Goal: Task Accomplishment & Management: Use online tool/utility

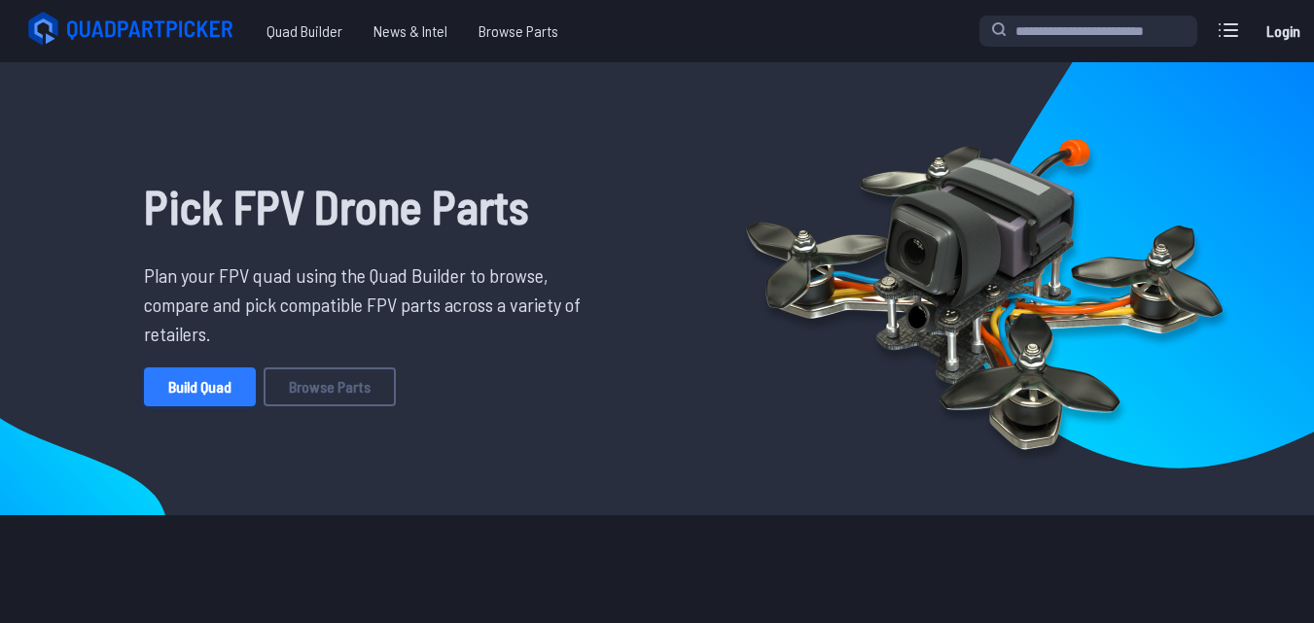
click at [223, 383] on link "Build Quad" at bounding box center [200, 387] width 112 height 39
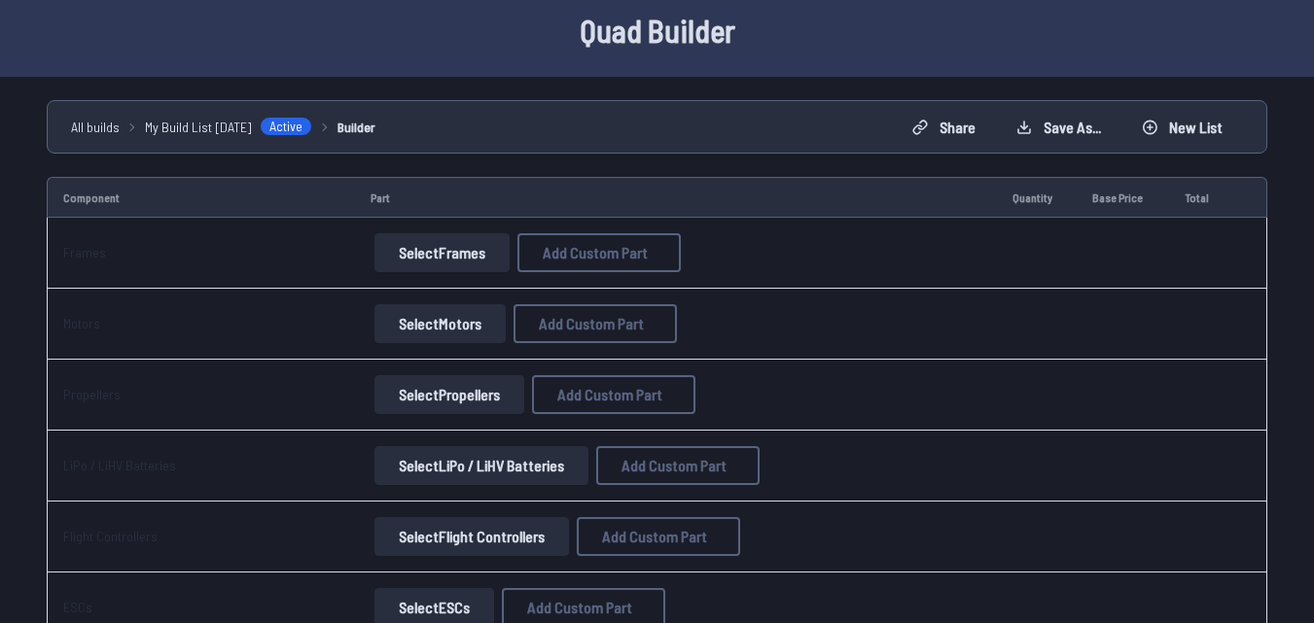
scroll to position [97, 0]
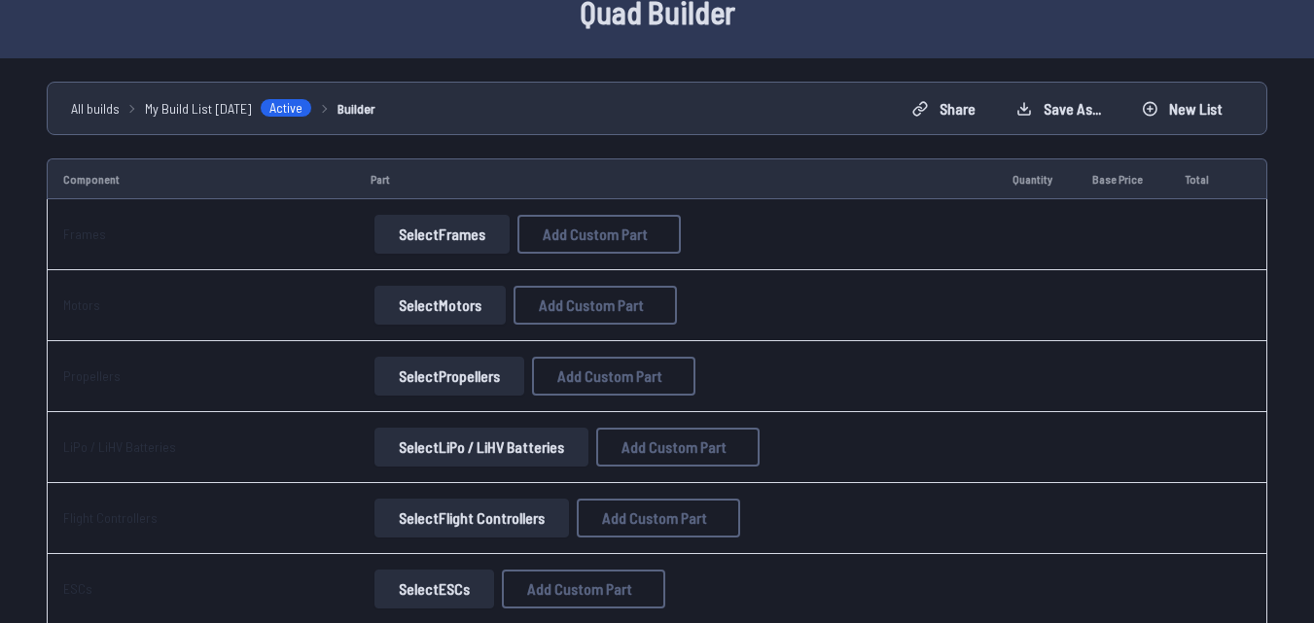
click at [457, 238] on button "Select Frames" at bounding box center [441, 234] width 135 height 39
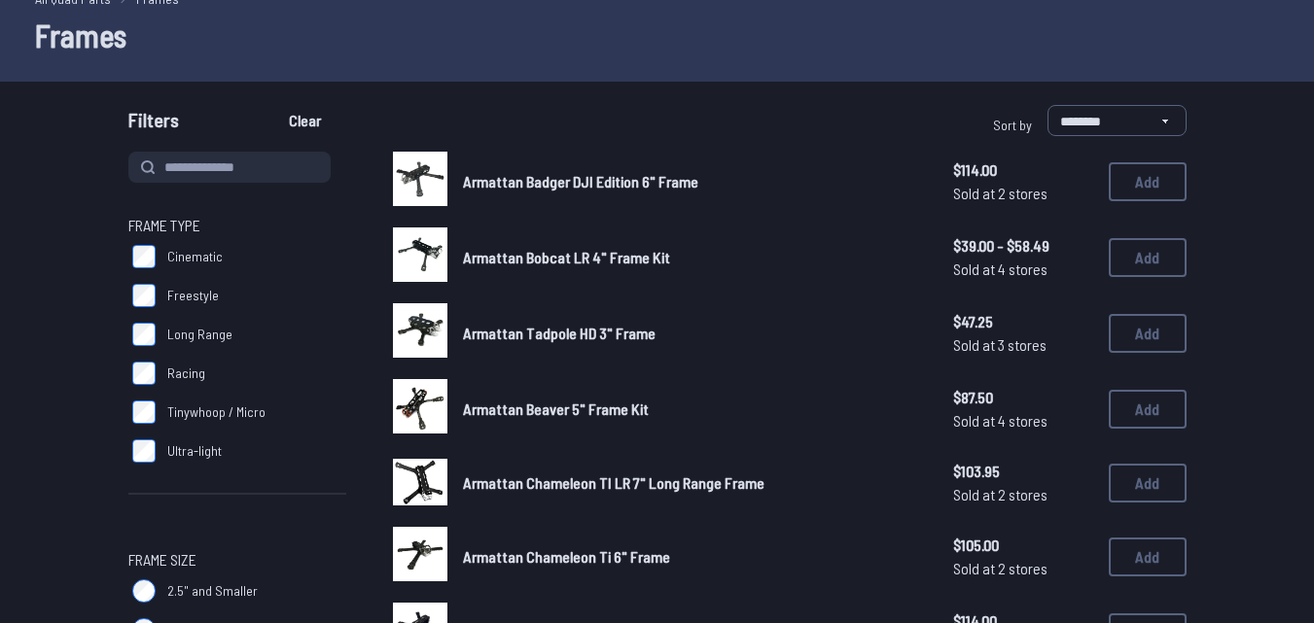
scroll to position [35, 0]
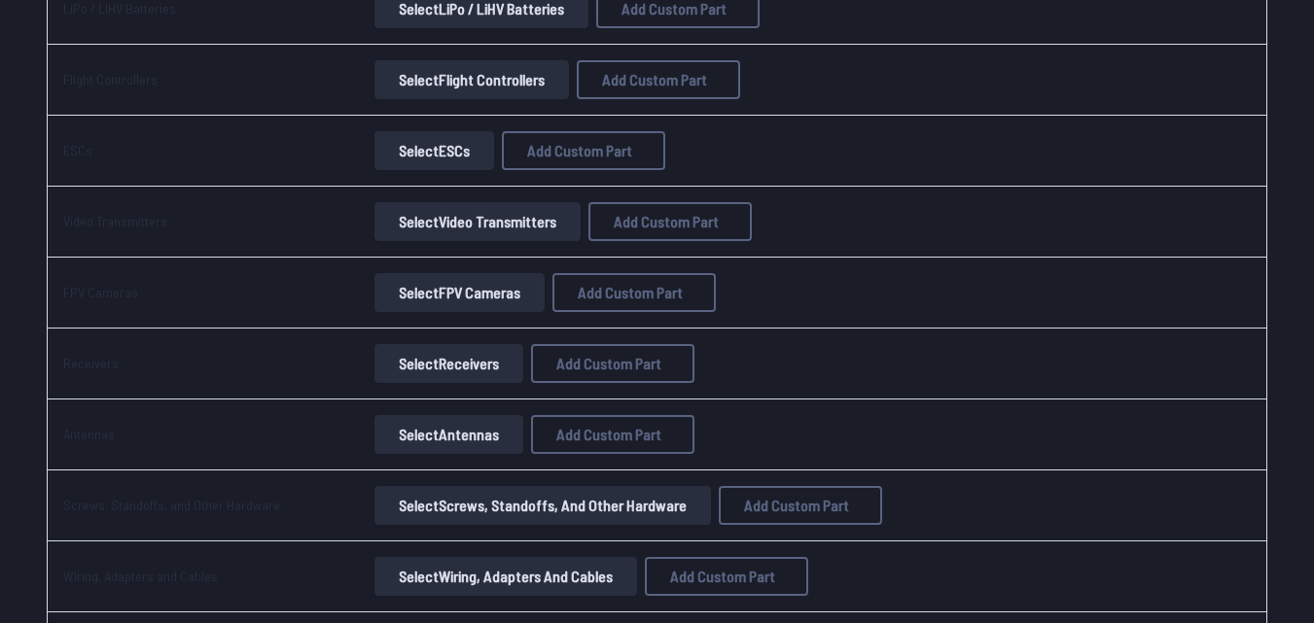
scroll to position [583, 0]
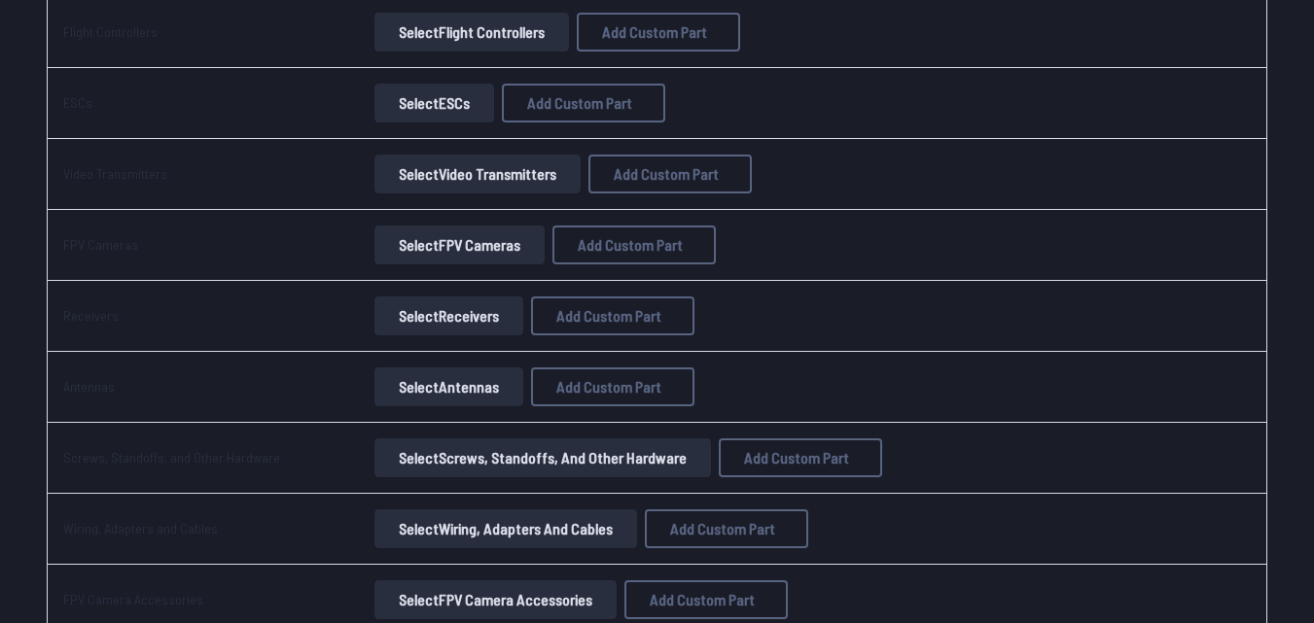
click at [441, 319] on button "Select Receivers" at bounding box center [448, 316] width 149 height 39
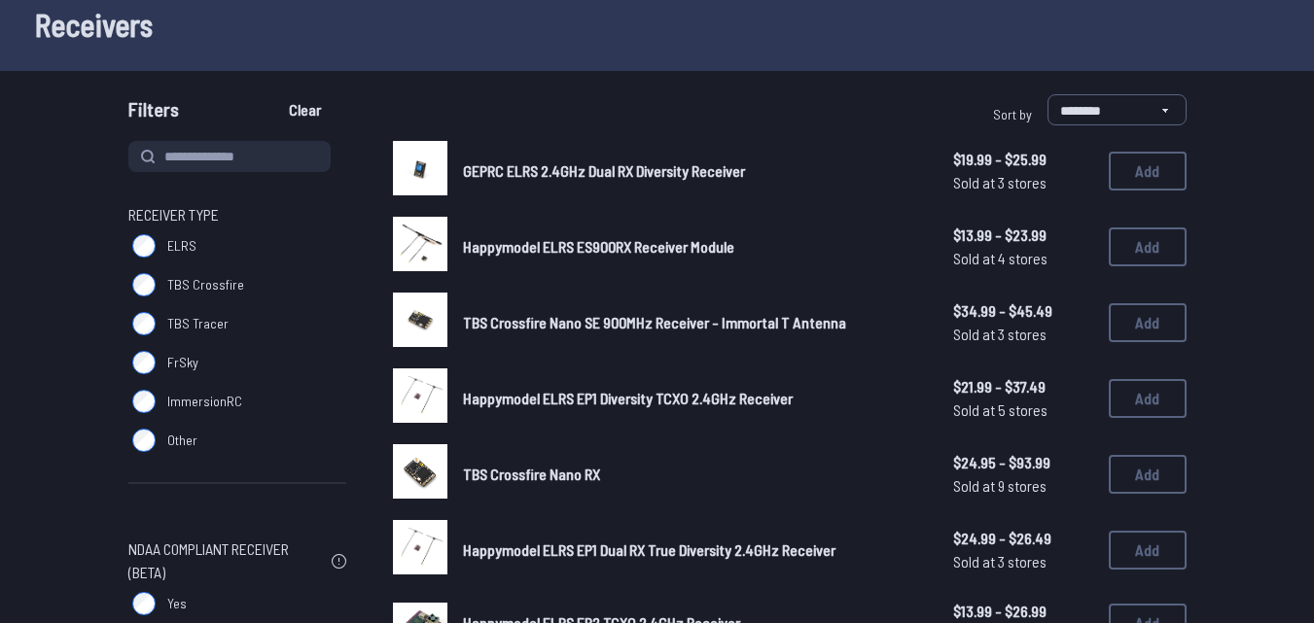
scroll to position [97, 0]
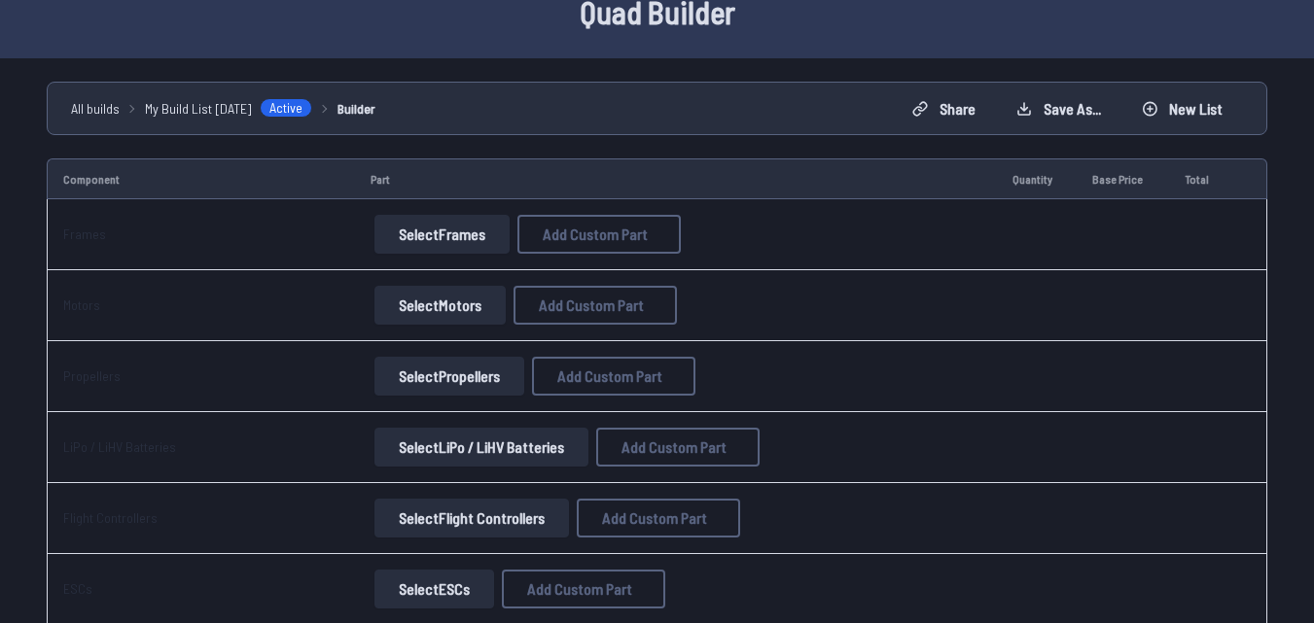
scroll to position [583, 0]
